Goal: Task Accomplishment & Management: Use online tool/utility

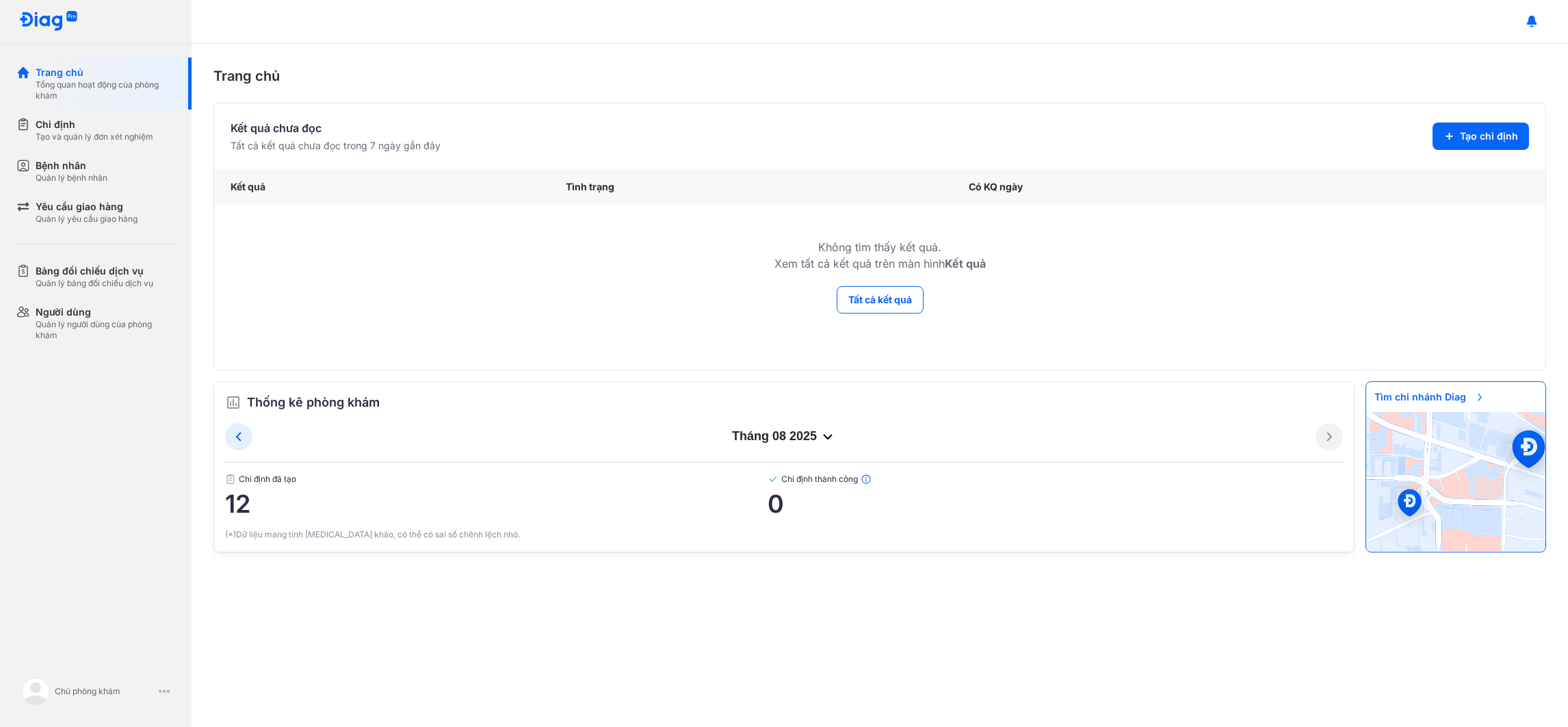
click at [1090, 387] on div "Thống kê phòng khám tháng 08 2025 Chỉ định đã tạo 12 Chỉ định thành công 0 (*)D…" at bounding box center [784, 466] width 1142 height 171
click at [106, 138] on div "Tạo và quản lý đơn xét nghiệm" at bounding box center [94, 136] width 117 height 11
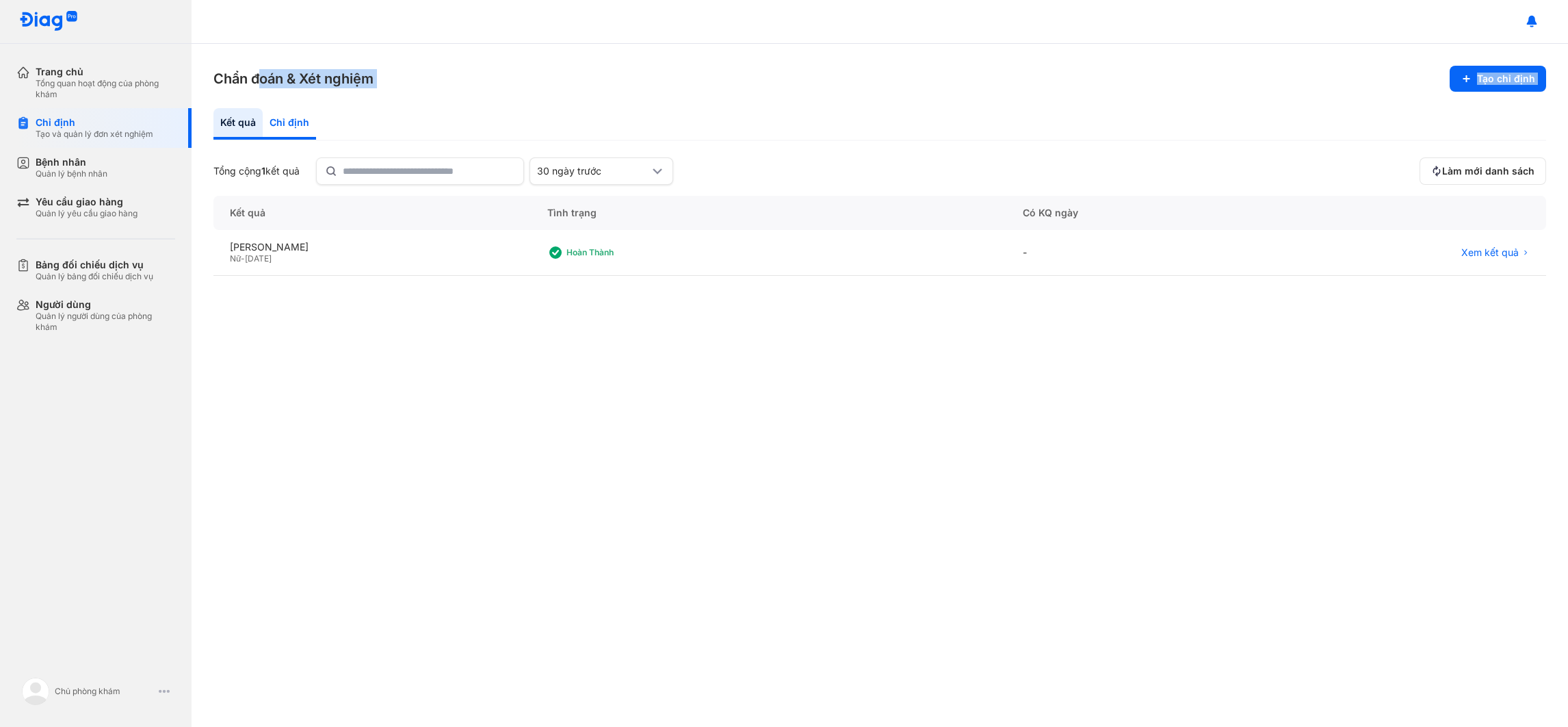
drag, startPoint x: 264, startPoint y: 99, endPoint x: 288, endPoint y: 113, distance: 27.8
click at [288, 113] on div "Chẩn đoán & Xét nghiệm Tạo chỉ định Kết quả Chỉ định Tổng cộng 1 kết quả 30 ngà…" at bounding box center [880, 385] width 1377 height 683
click at [288, 113] on div "Chỉ định" at bounding box center [289, 124] width 54 height 31
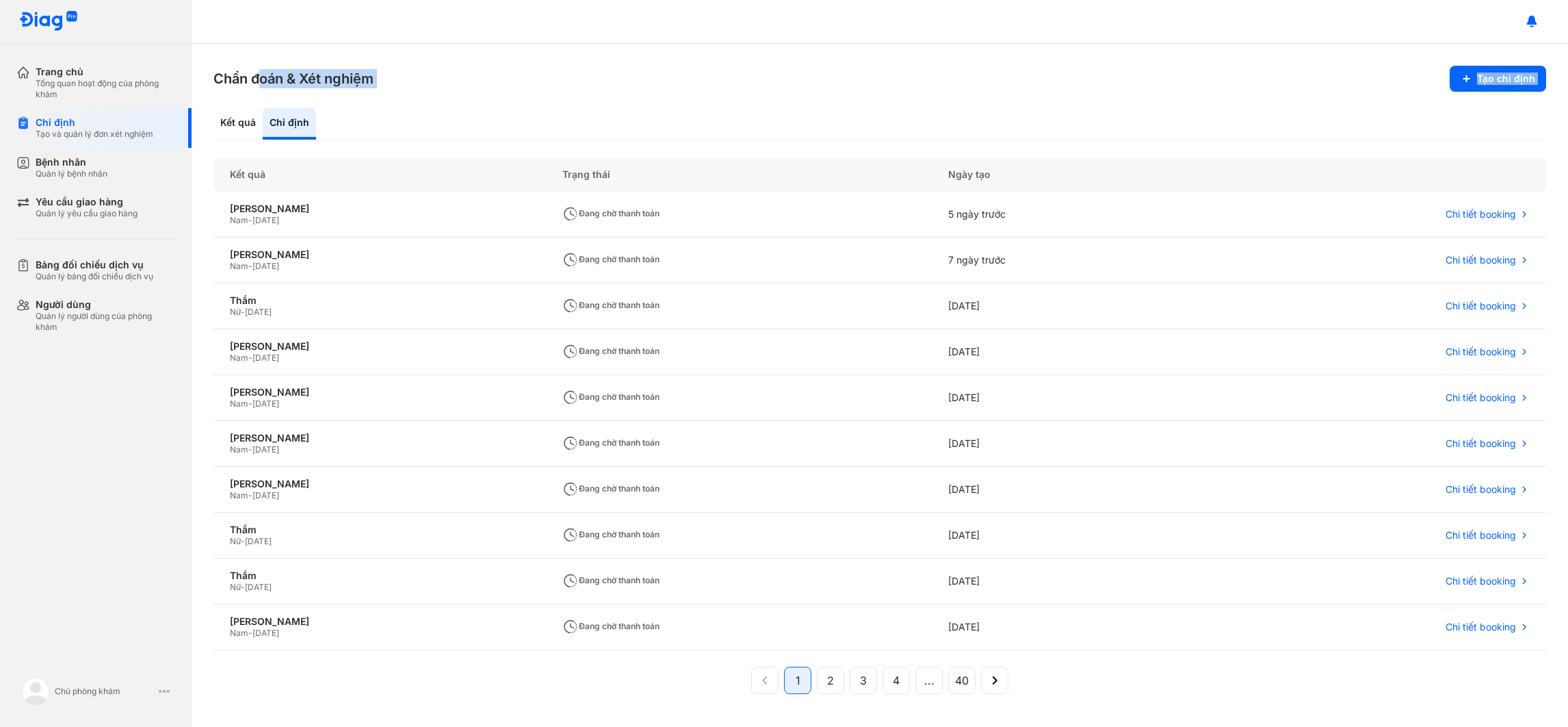
click at [754, 132] on div "Kết quả Chỉ định" at bounding box center [880, 125] width 1333 height 33
click at [1489, 77] on button "Tạo chỉ định" at bounding box center [1498, 78] width 97 height 26
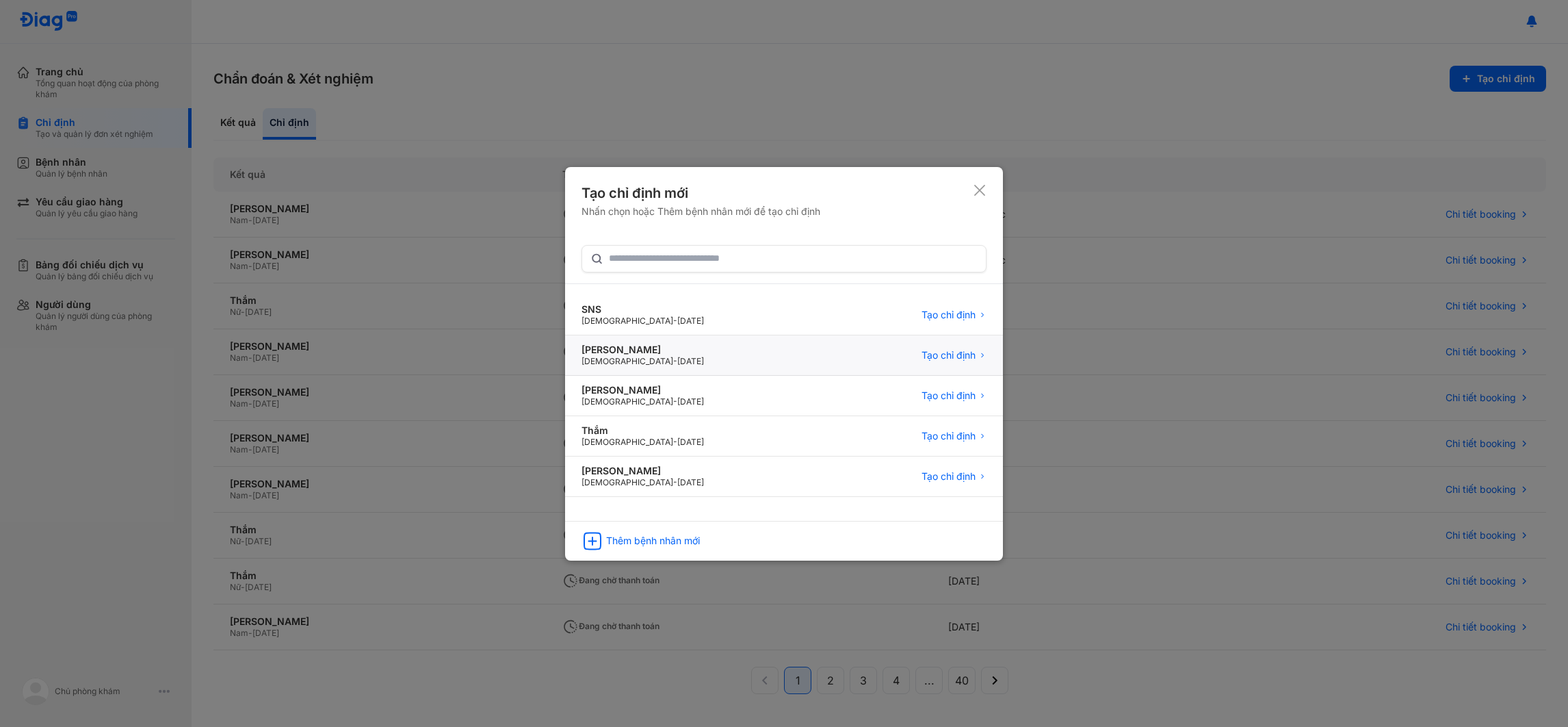
click at [716, 376] on div "Nguyễn Khánh Linh Male - 10/04/2000 Tạo chỉ định" at bounding box center [784, 396] width 438 height 40
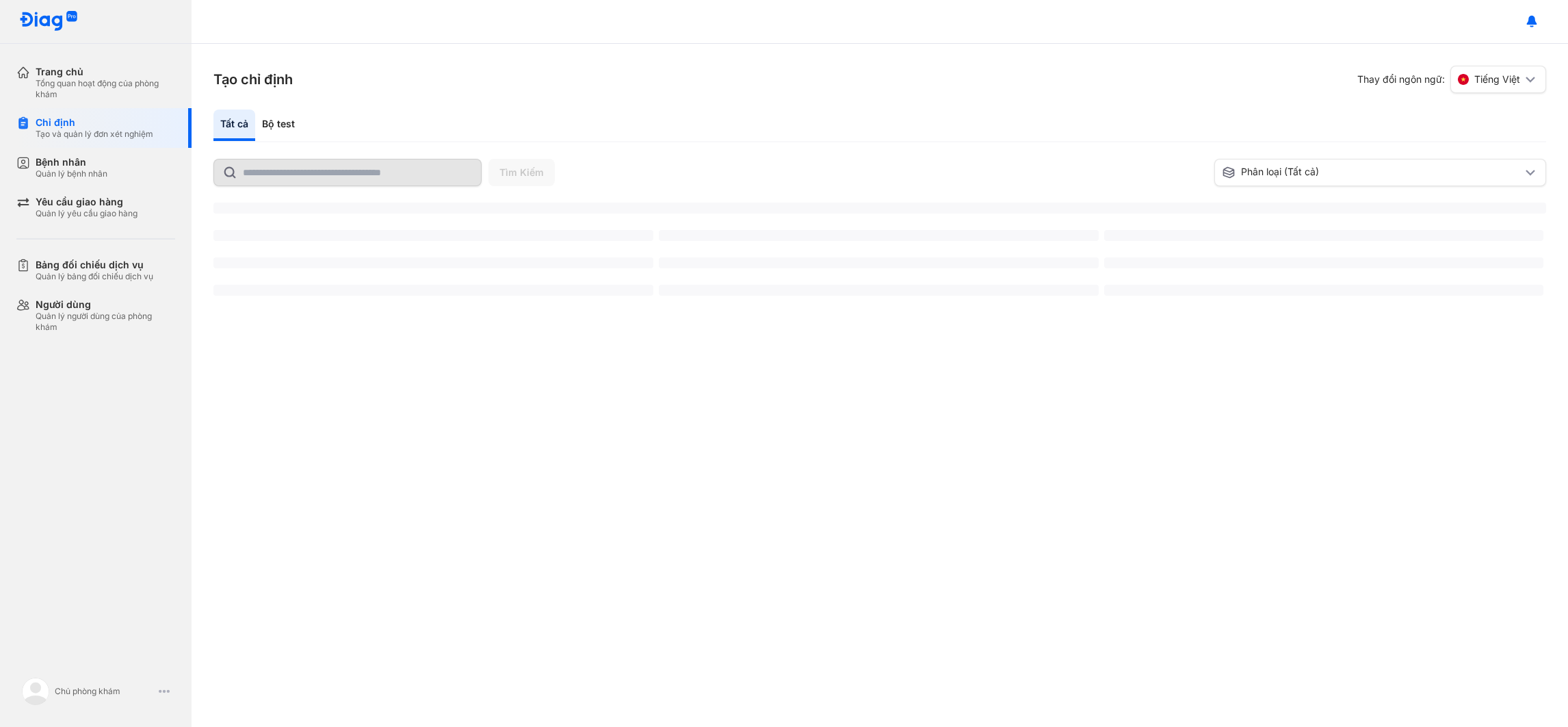
click at [1319, 173] on div "Tạo chỉ định Thay đổi ngôn ngữ: Tiếng Việt Tất cả Bộ test Tìm Kiếm Phân loại (T…" at bounding box center [880, 385] width 1377 height 683
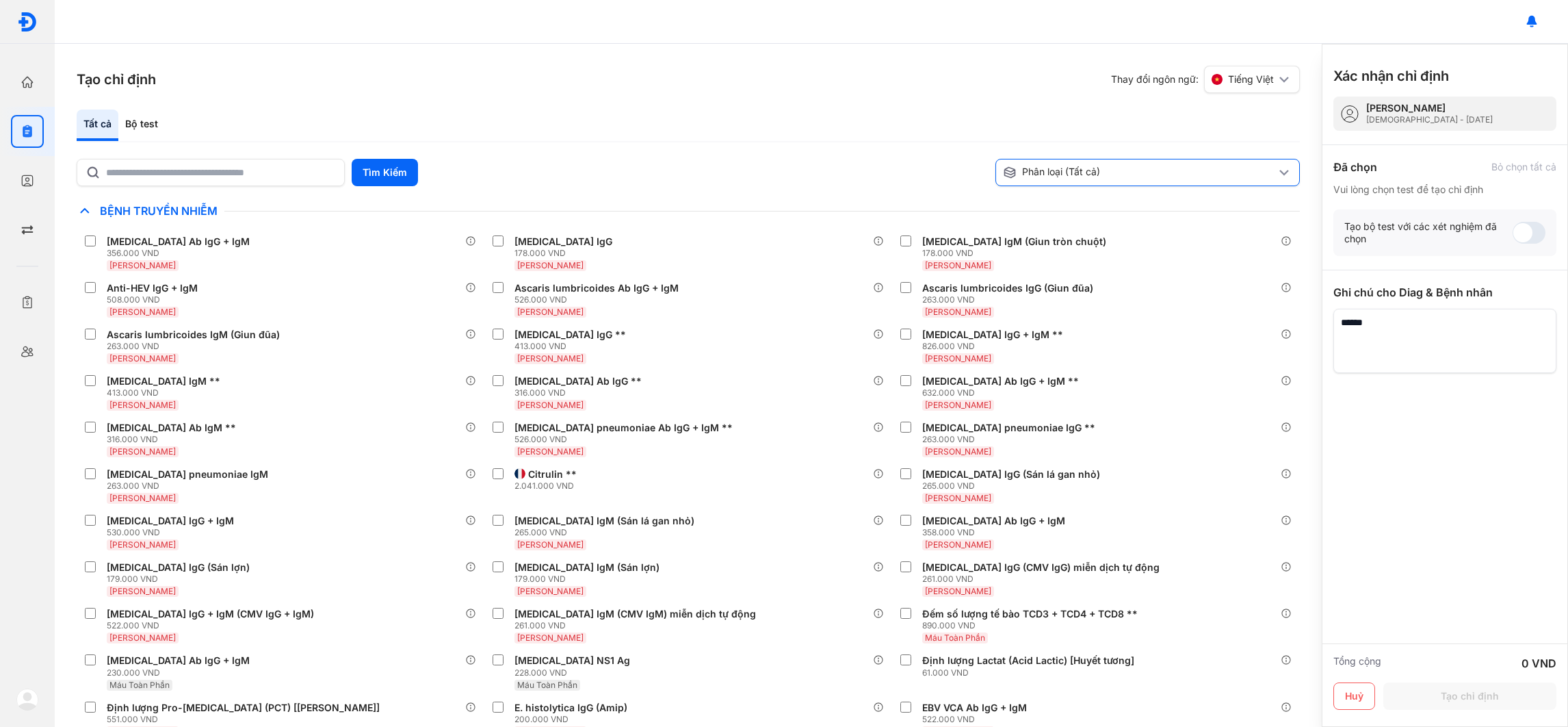
click at [1143, 173] on div "Phân loại (Tất cả)" at bounding box center [1139, 172] width 273 height 14
click at [1066, 330] on div "[PERSON_NAME]" at bounding box center [1147, 342] width 303 height 25
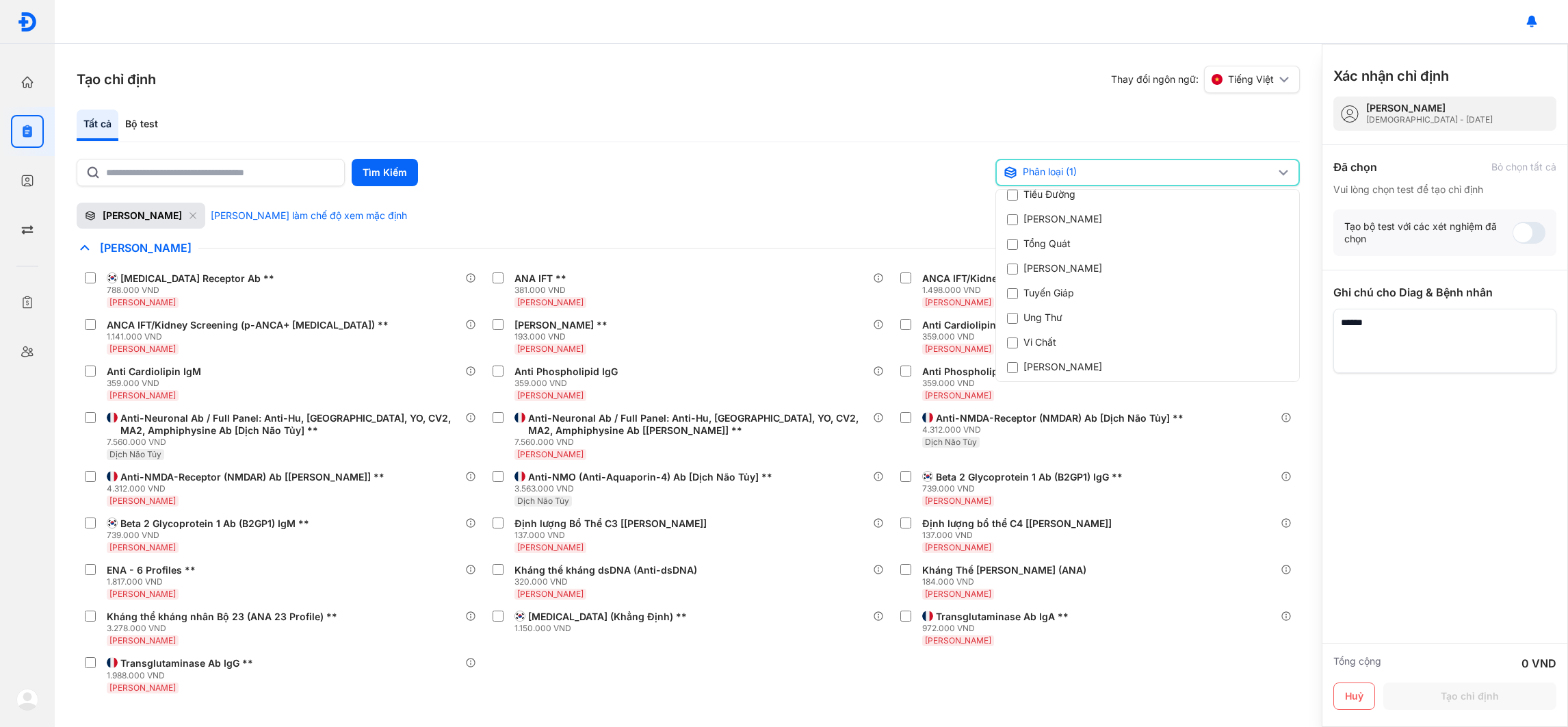
click at [872, 143] on div "Tất cả Bộ test Tìm Kiếm Phân loại (1) Reset bộ lọc Chỉ định nhiều nhất Bệnh Tru…" at bounding box center [688, 412] width 1224 height 606
click at [1128, 178] on div "Phân loại (1)" at bounding box center [1147, 172] width 305 height 27
click at [1075, 218] on div "Reset bộ lọc" at bounding box center [1147, 229] width 303 height 23
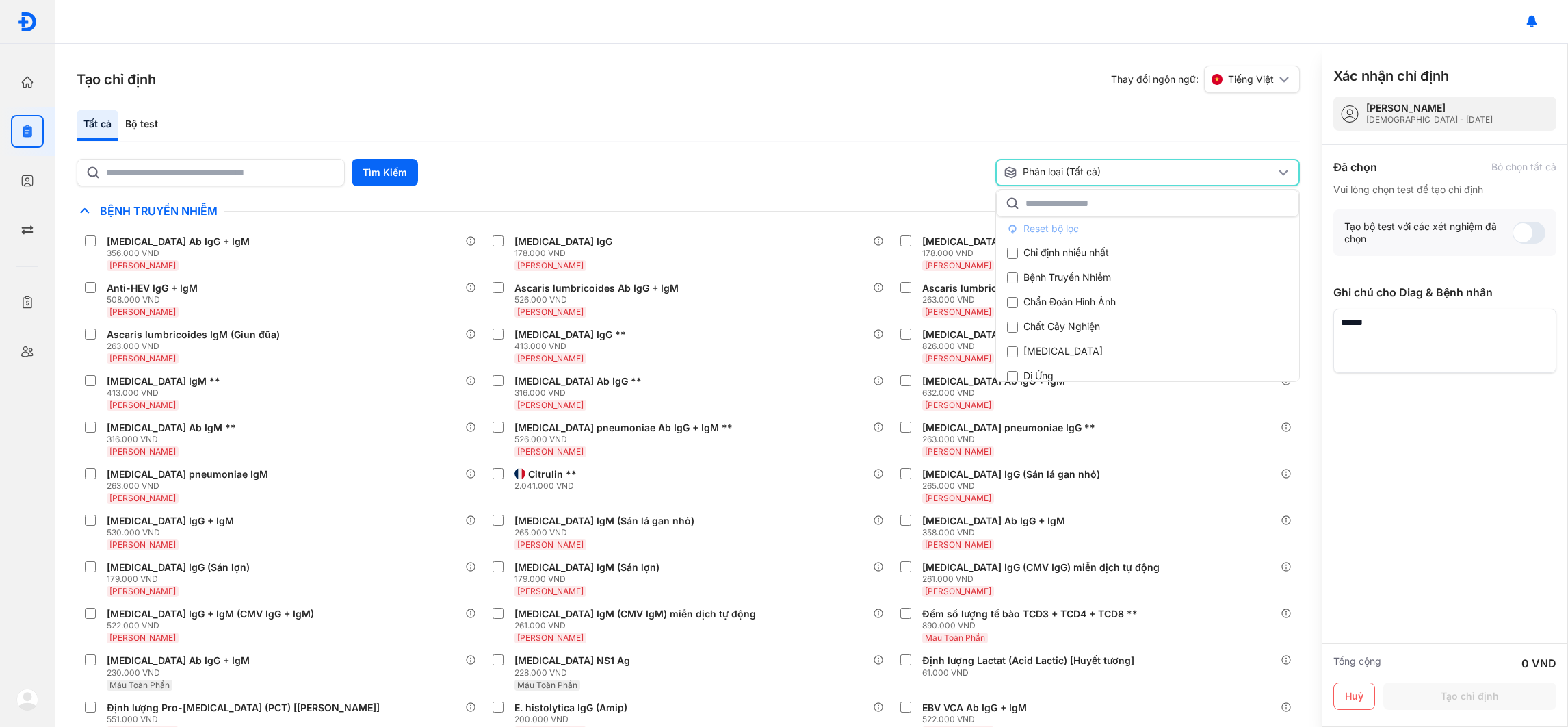
click at [852, 181] on div "Tìm Kiếm" at bounding box center [534, 172] width 914 height 27
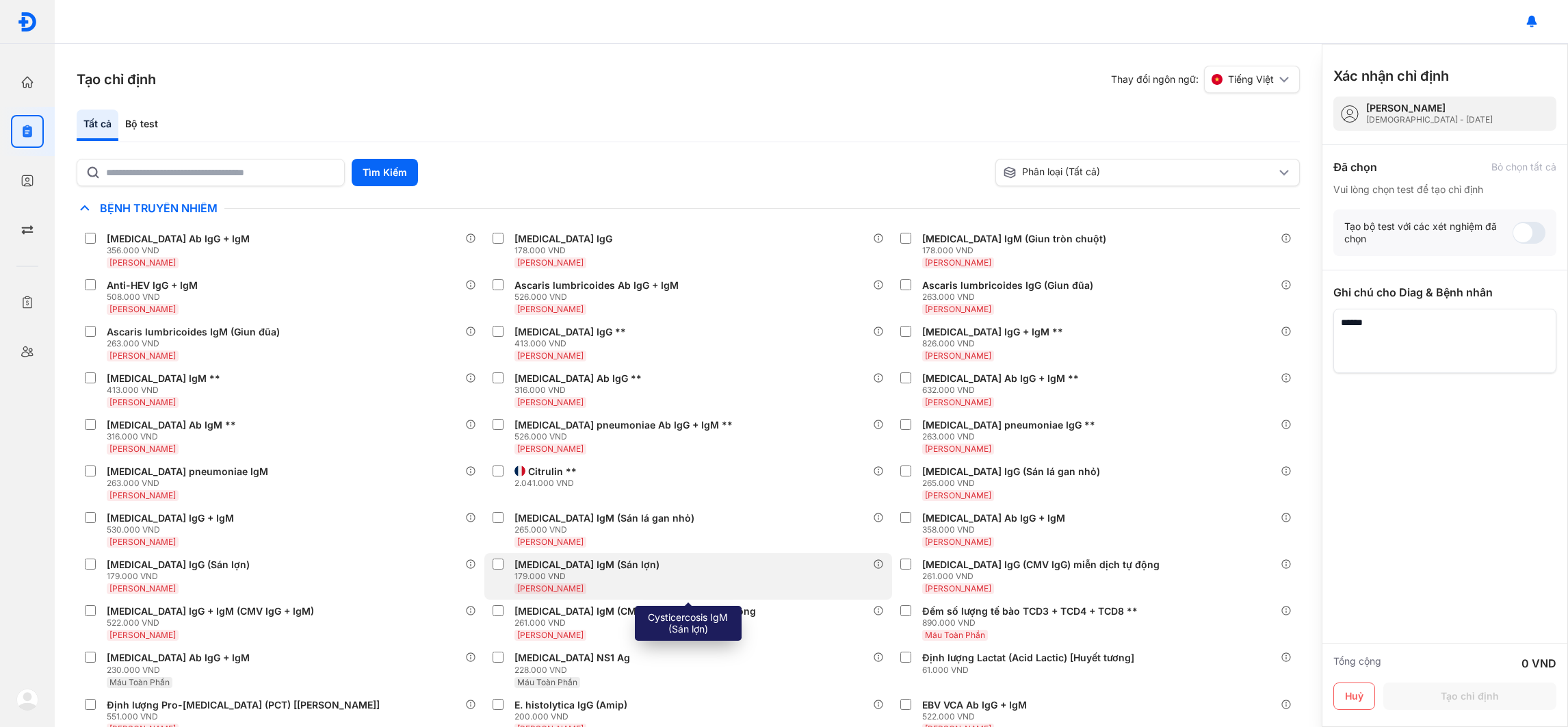
scroll to position [0, 0]
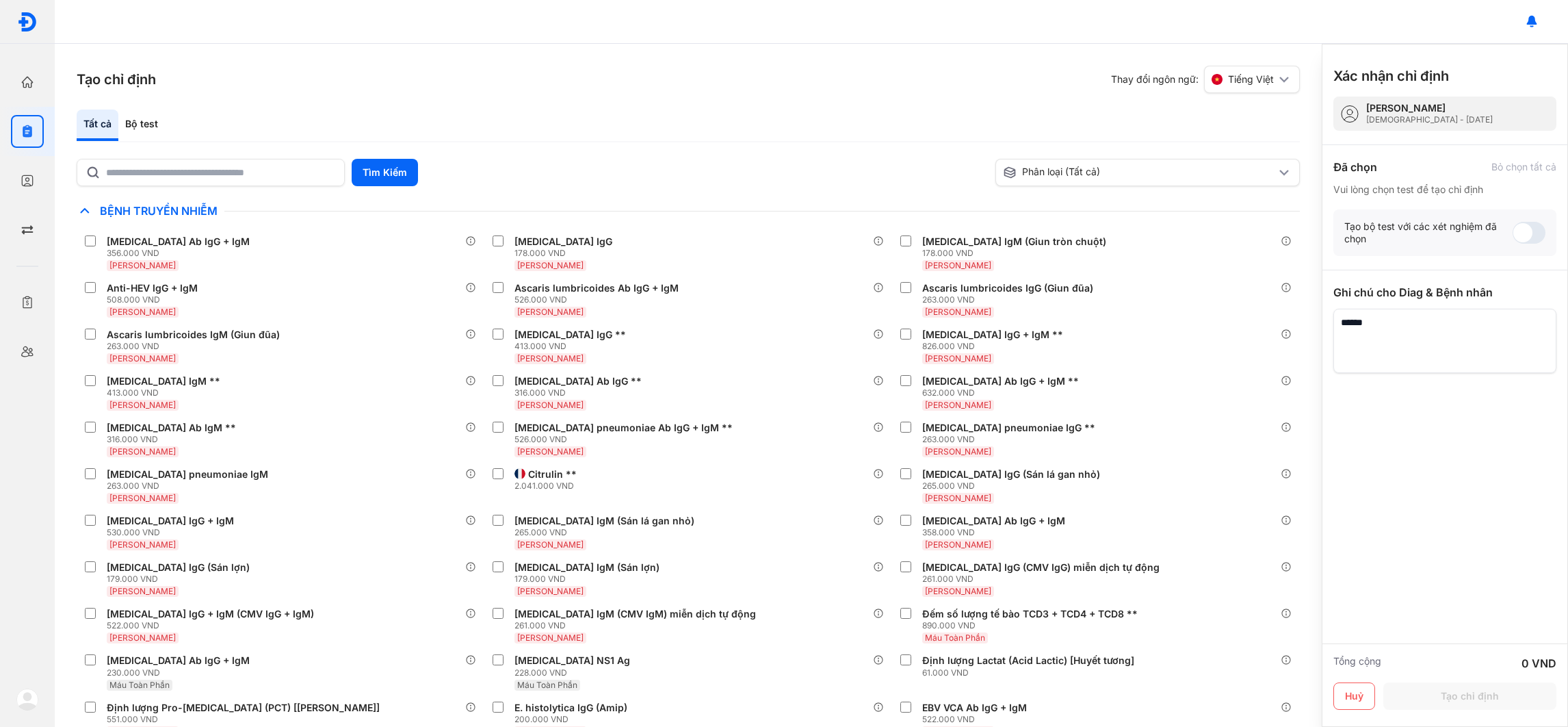
click at [81, 207] on icon at bounding box center [85, 211] width 17 height 17
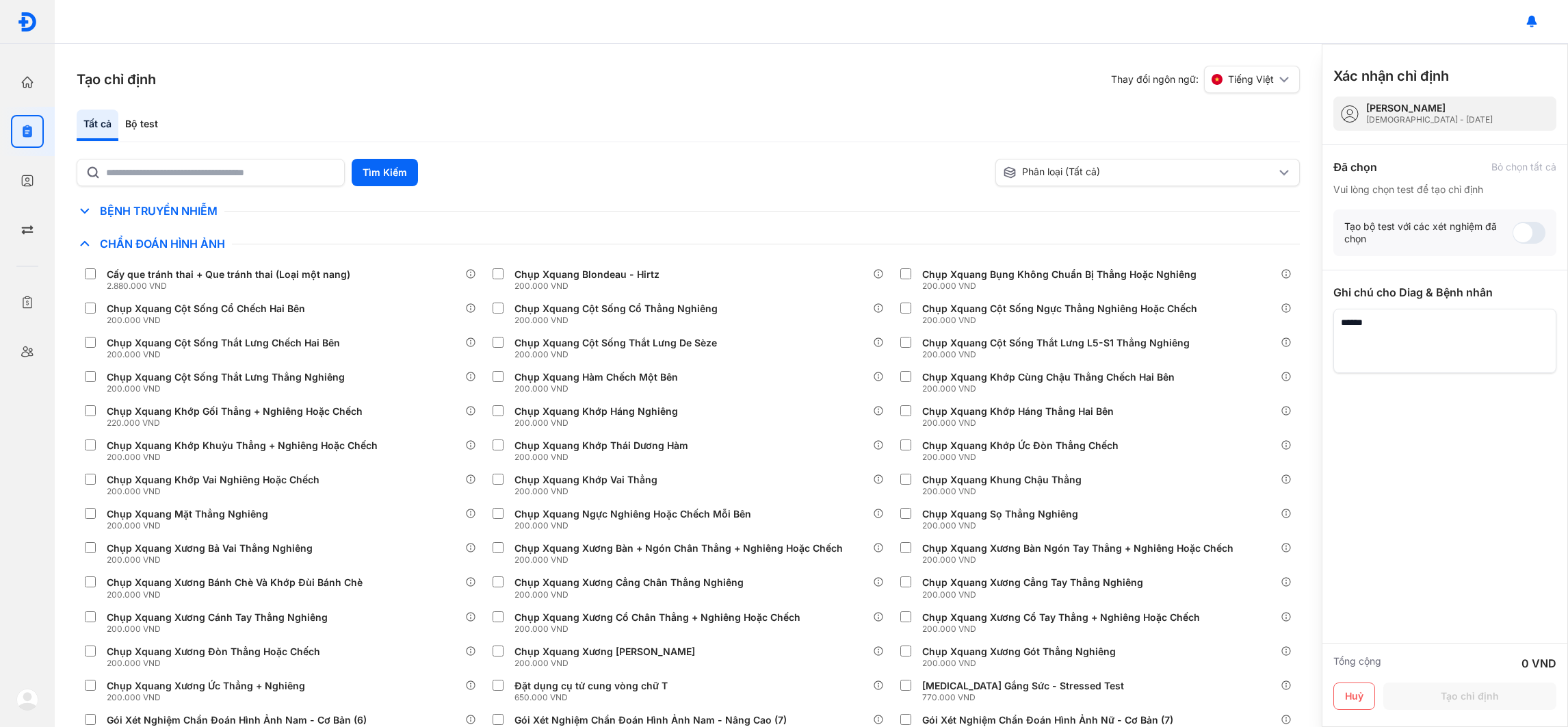
click at [81, 207] on icon at bounding box center [85, 211] width 17 height 17
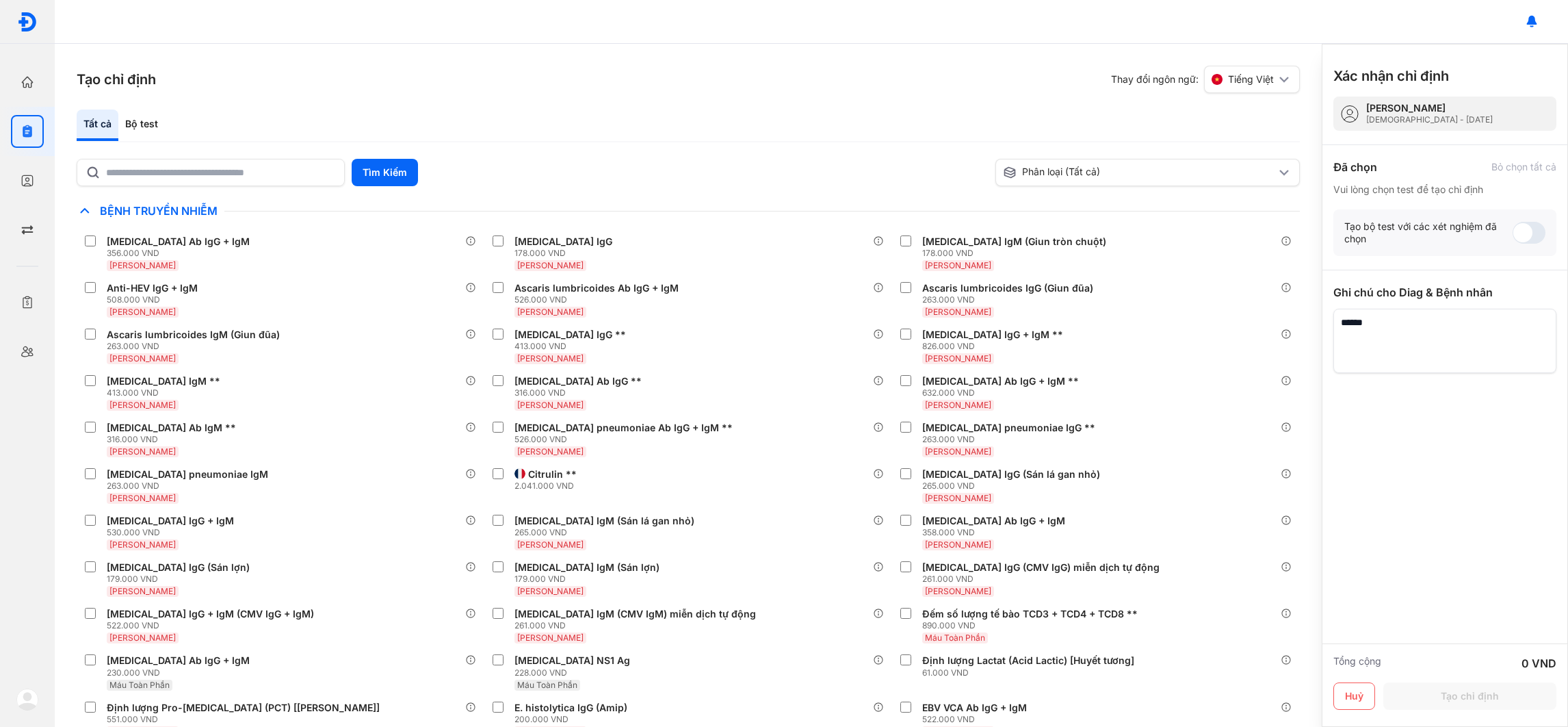
click at [81, 207] on icon at bounding box center [85, 211] width 17 height 17
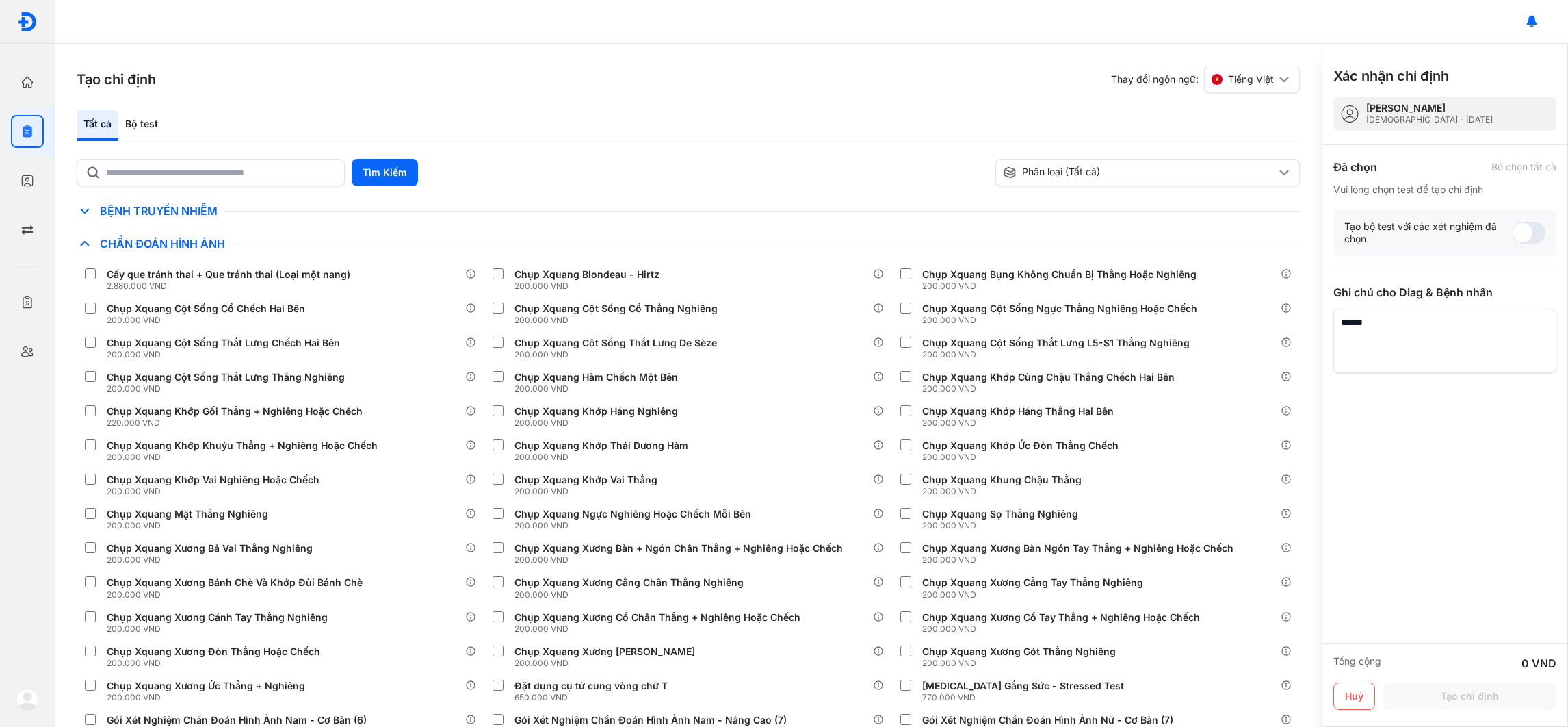
click at [81, 207] on icon at bounding box center [85, 211] width 17 height 17
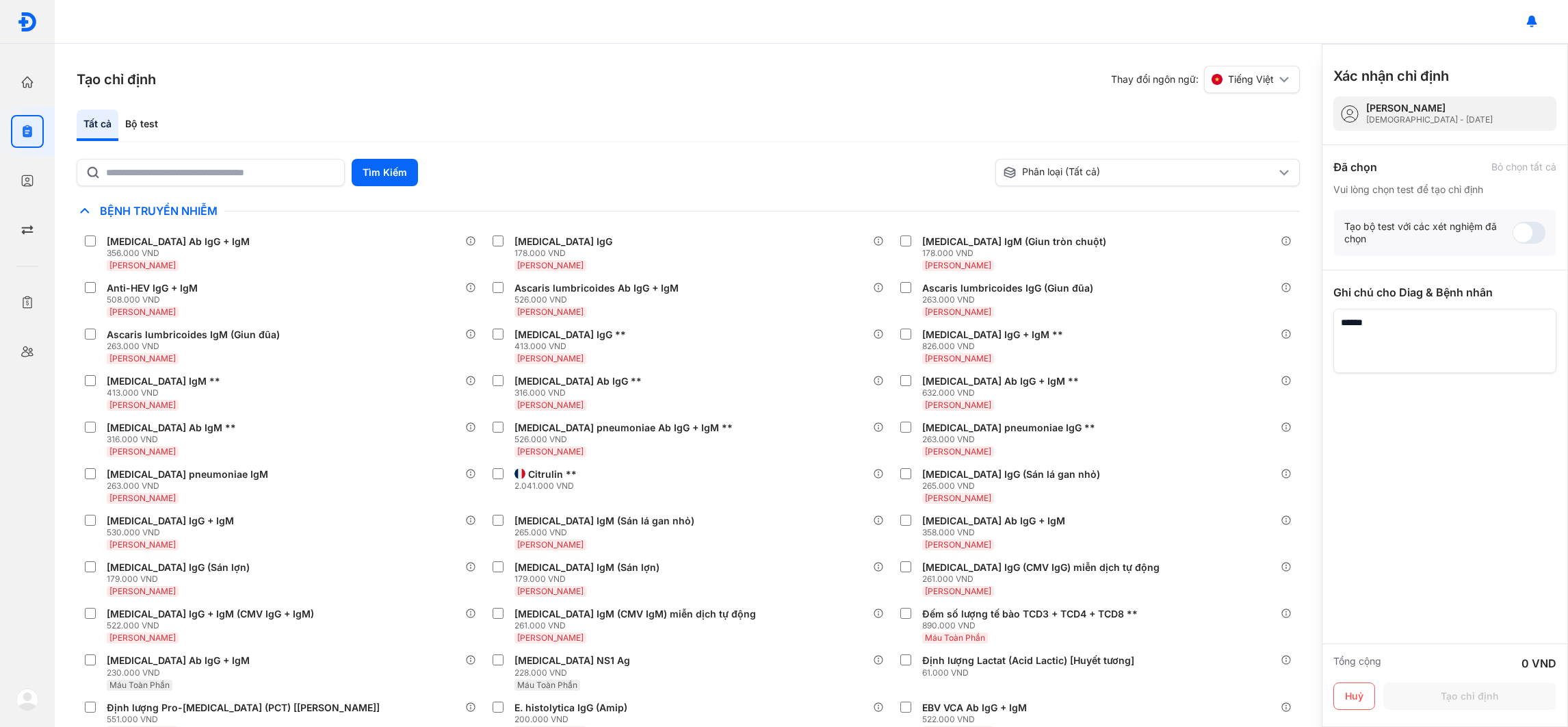
click at [81, 207] on icon at bounding box center [85, 211] width 17 height 17
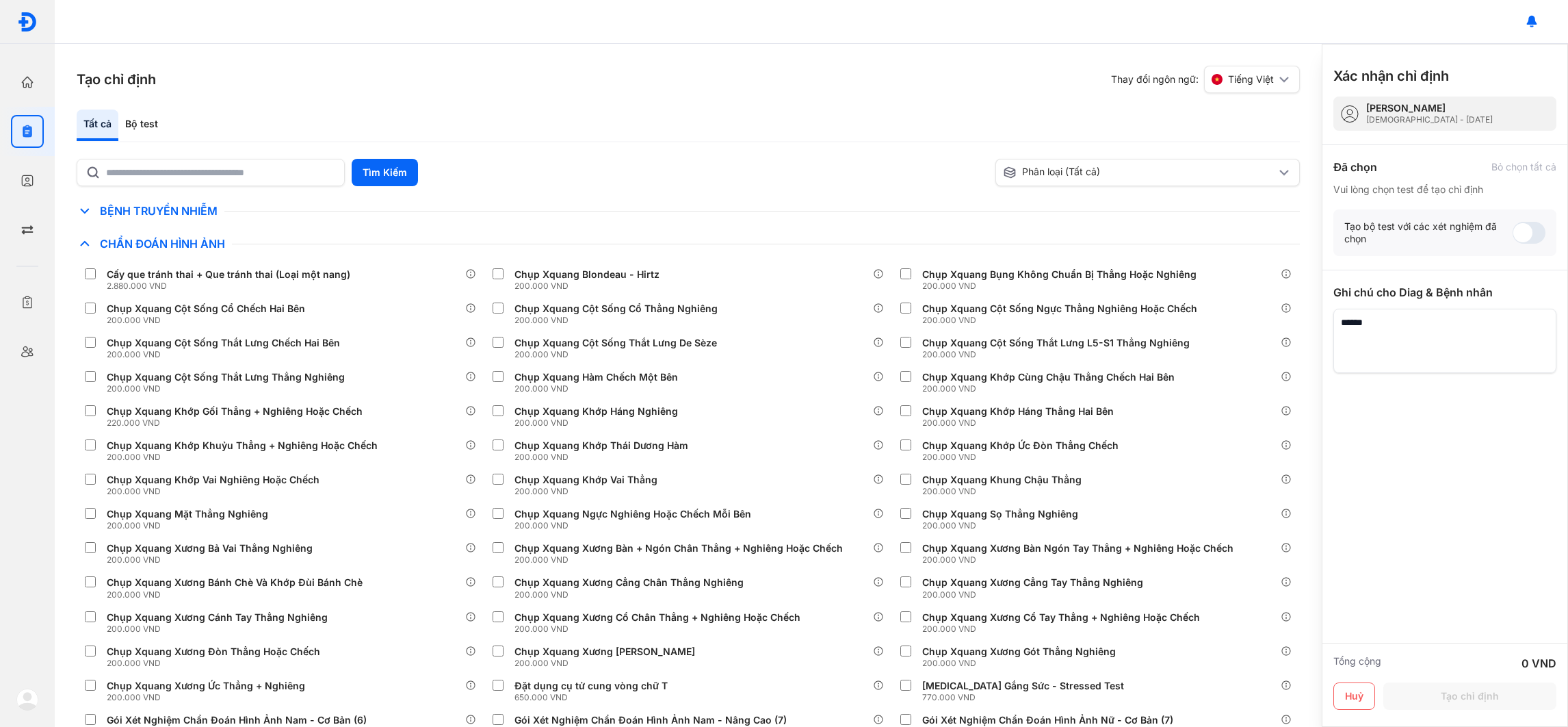
click at [81, 207] on icon at bounding box center [85, 211] width 17 height 17
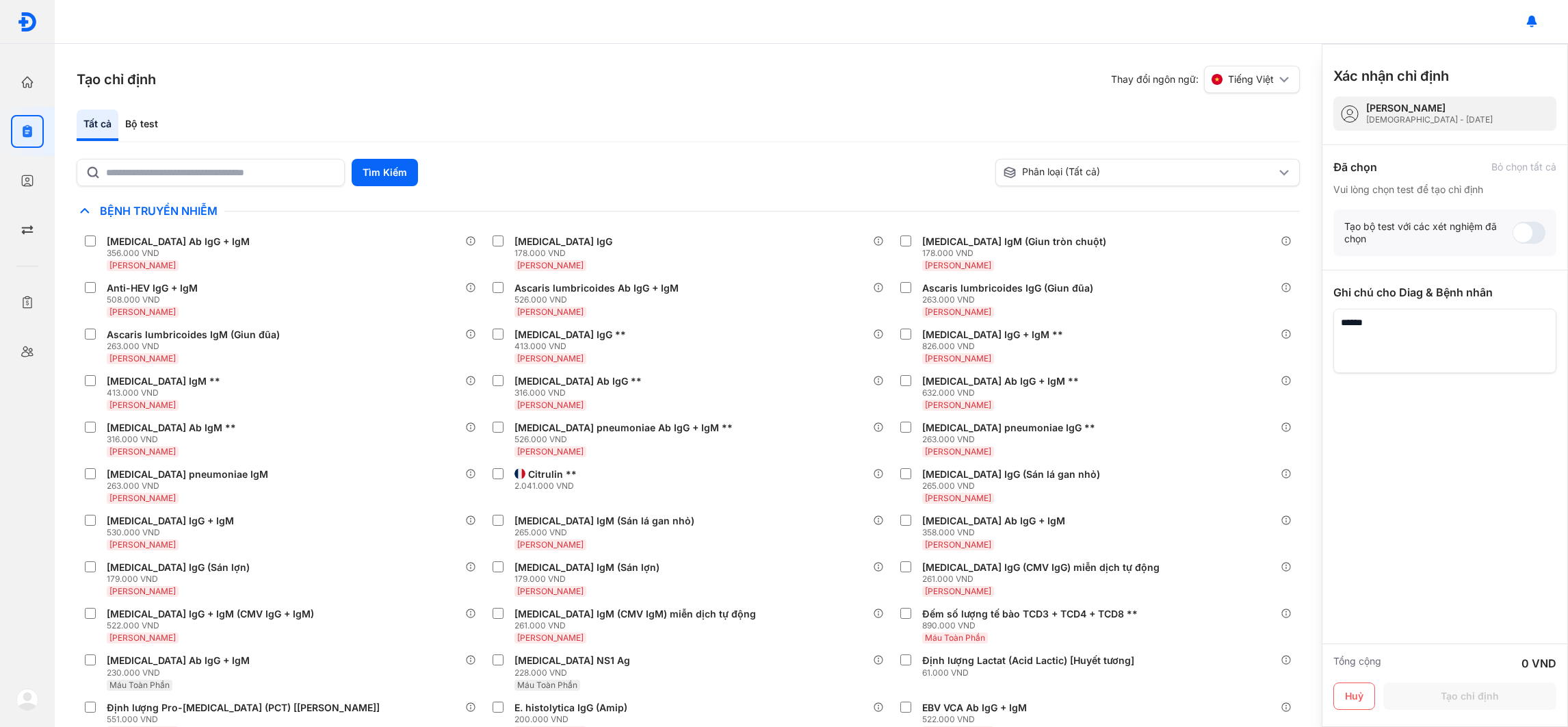
click at [90, 212] on icon at bounding box center [85, 211] width 17 height 17
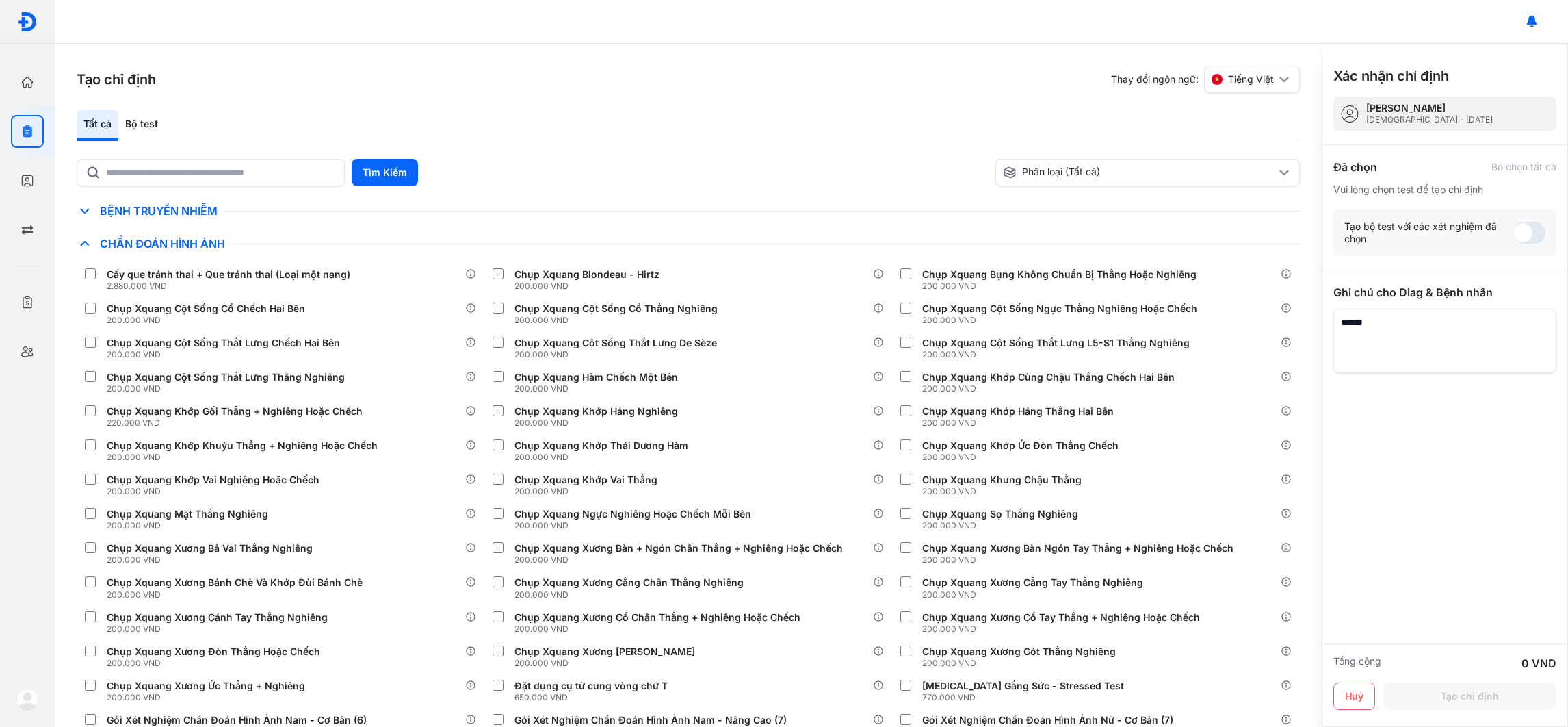
click at [90, 212] on icon at bounding box center [85, 211] width 17 height 17
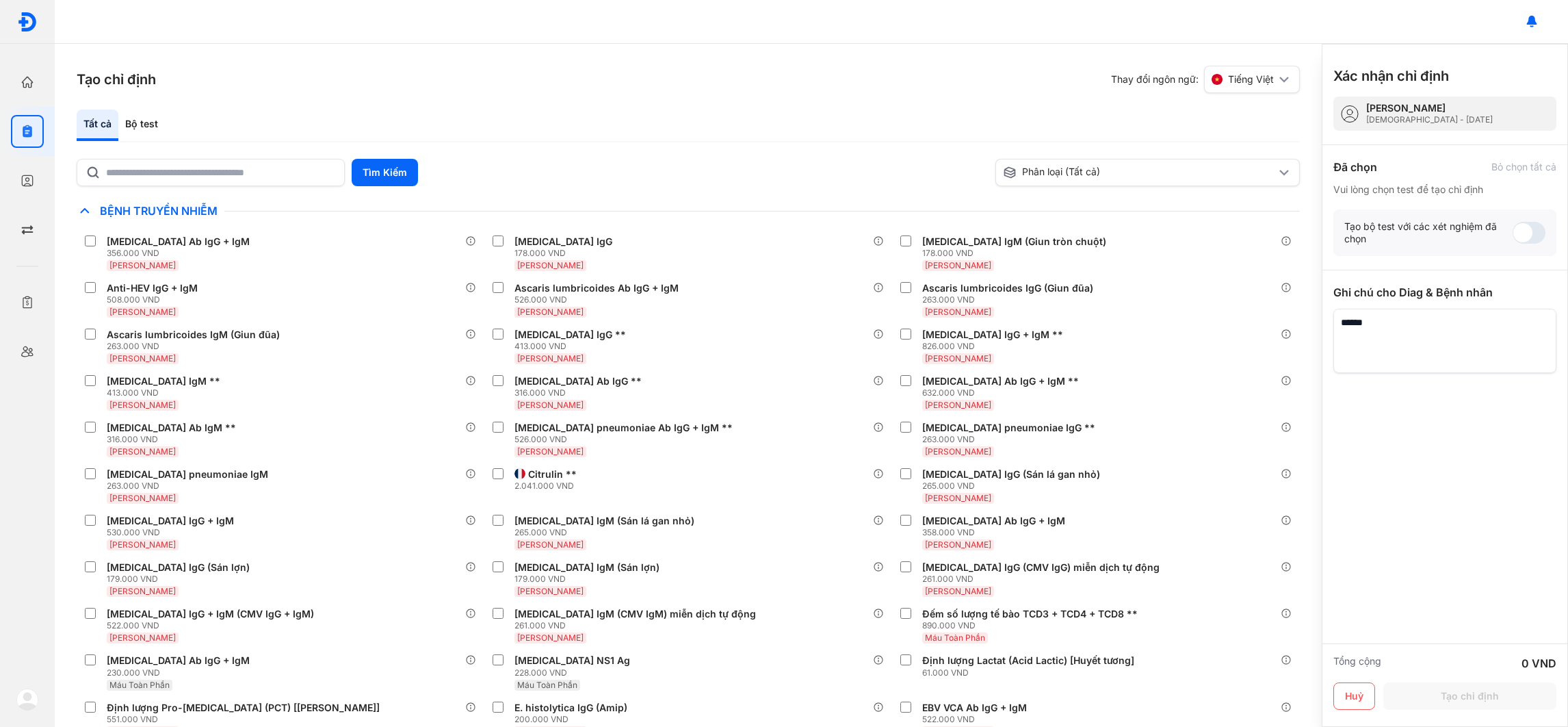
click at [84, 213] on icon at bounding box center [85, 211] width 17 height 17
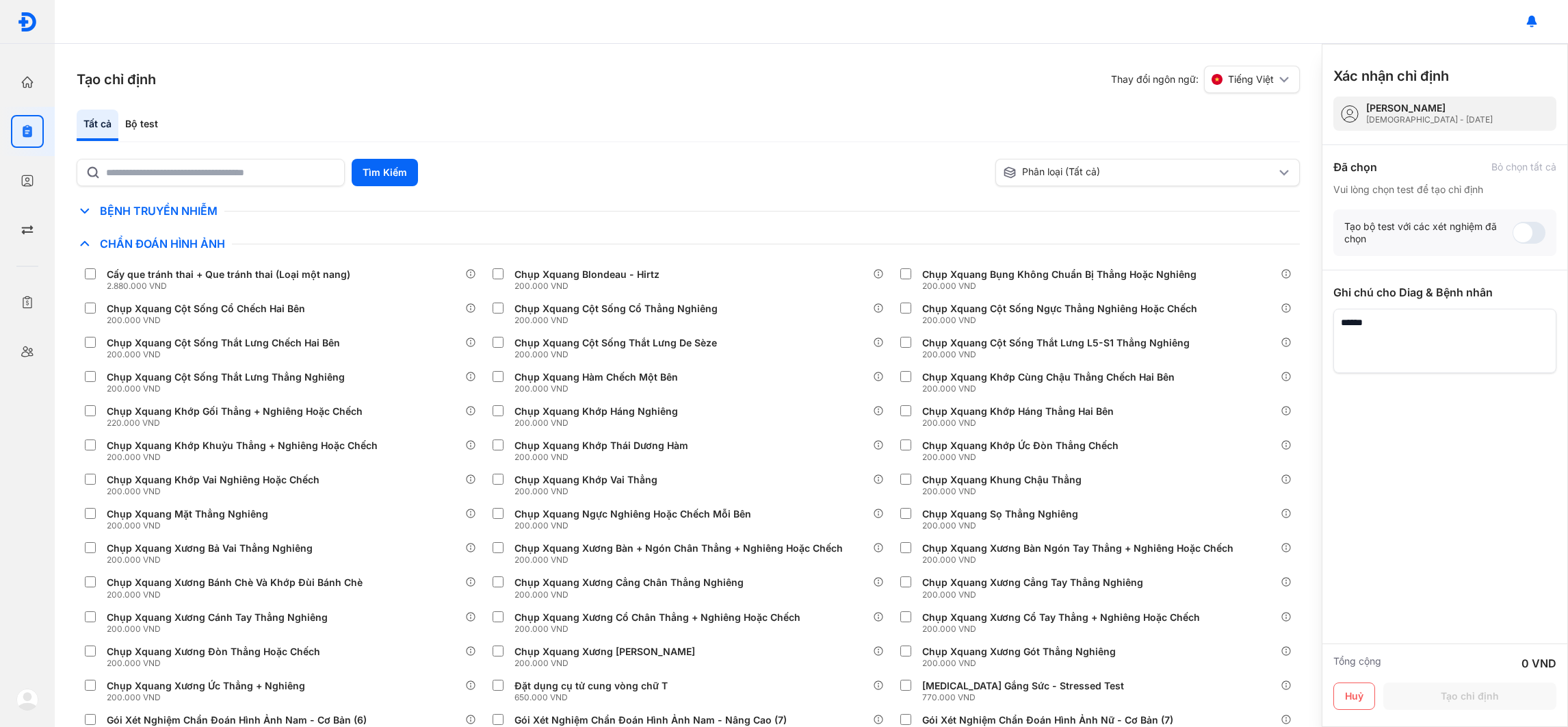
click at [85, 244] on icon at bounding box center [85, 244] width 17 height 17
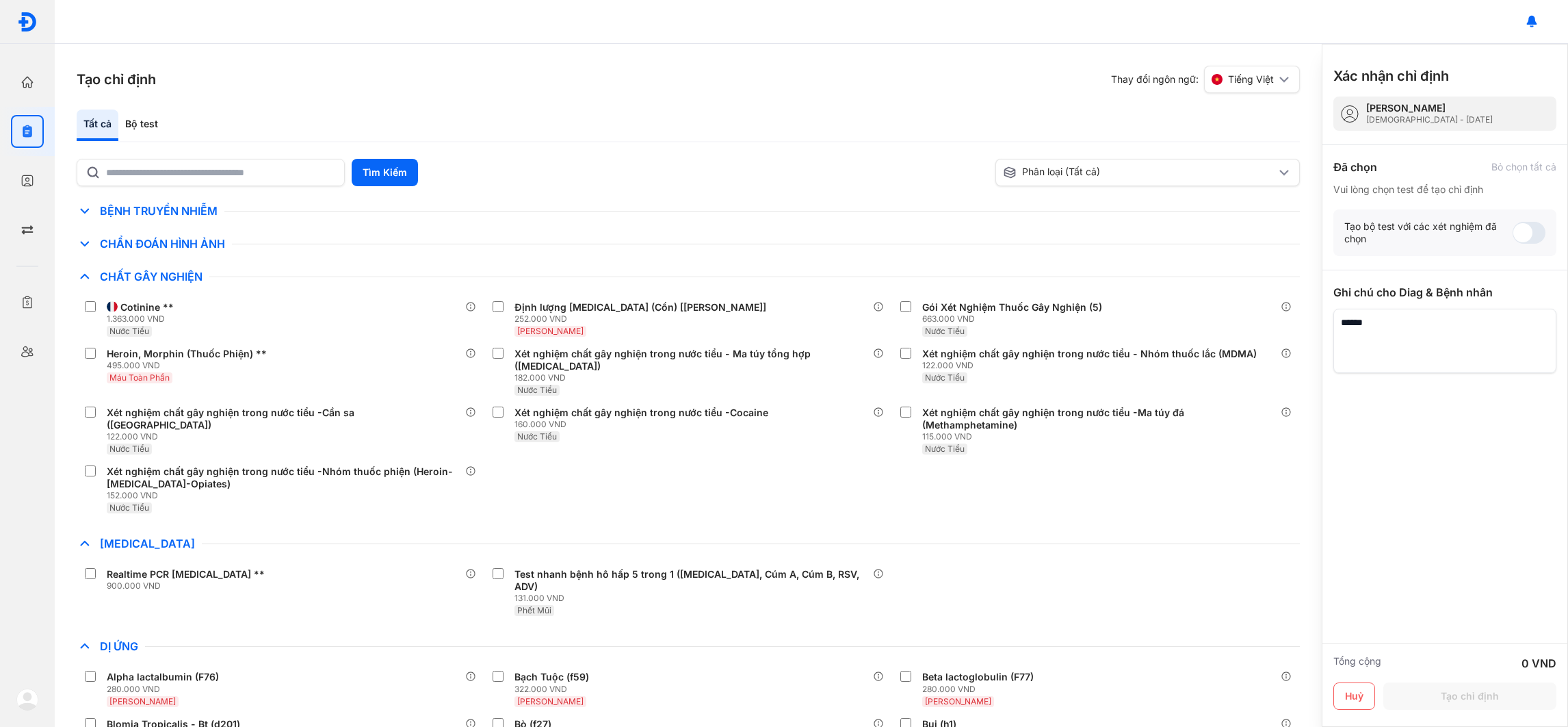
click at [85, 244] on use at bounding box center [84, 244] width 9 height 6
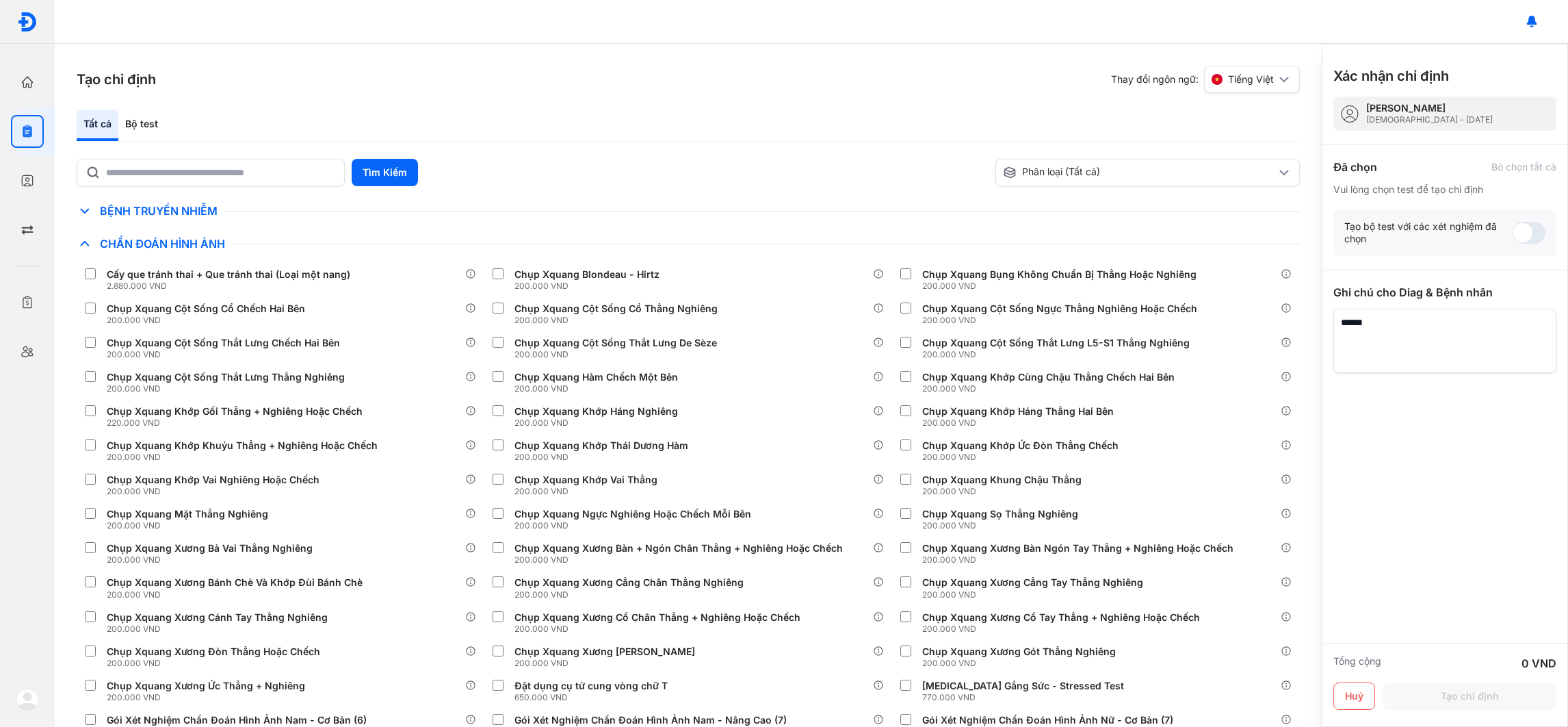
click at [83, 215] on icon at bounding box center [85, 211] width 17 height 17
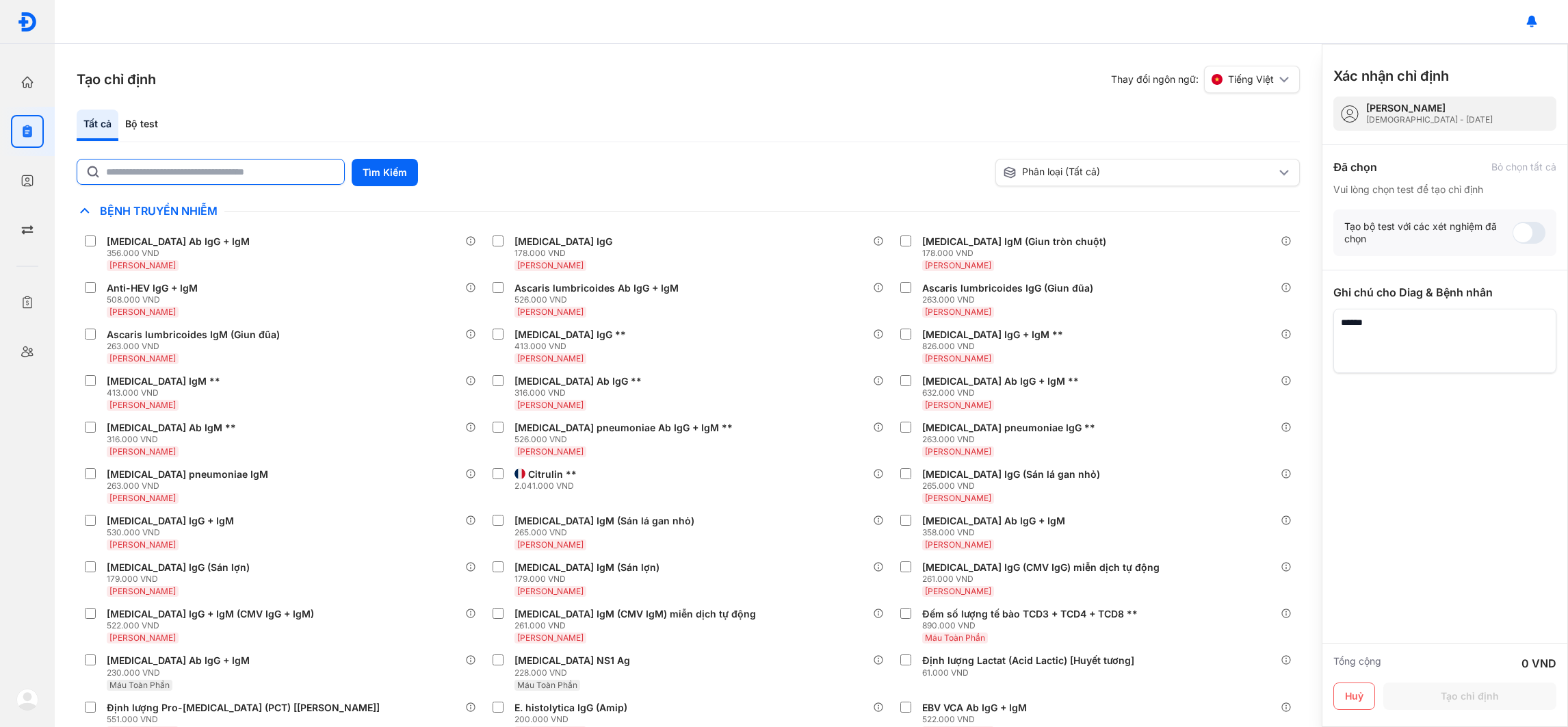
click at [229, 174] on input "text" at bounding box center [221, 172] width 230 height 25
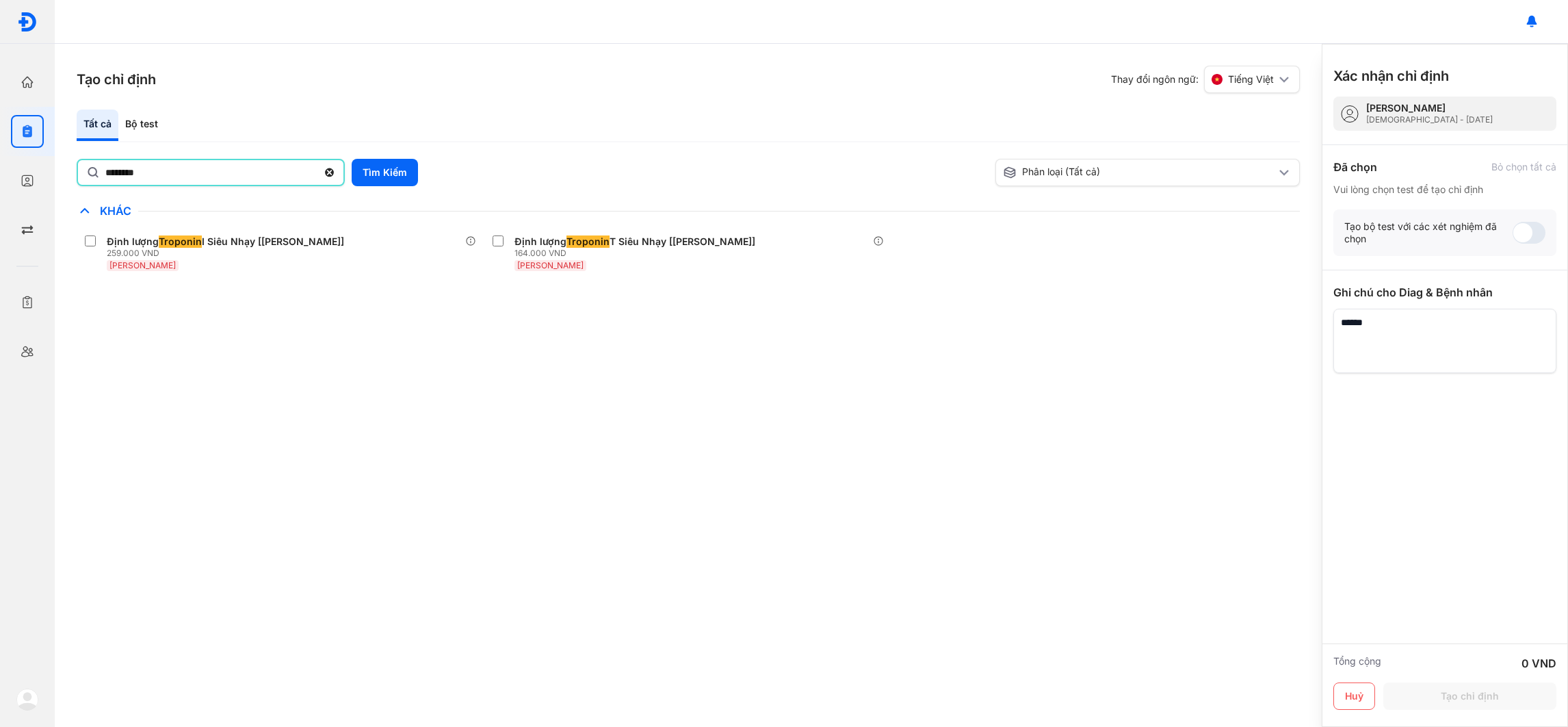
click at [245, 154] on div "Tất cả Bộ test ******** Tìm Kiếm Phân loại (Tất cả) [PERSON_NAME] làm chế độ xe…" at bounding box center [688, 202] width 1224 height 183
type input "*****"
